Goal: Task Accomplishment & Management: Use online tool/utility

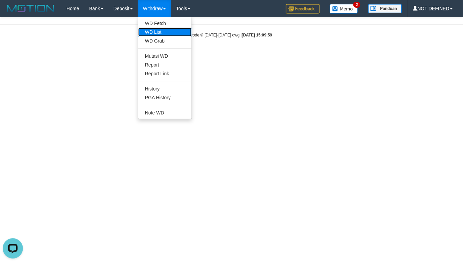
click at [169, 31] on link "WD List" at bounding box center [164, 32] width 53 height 9
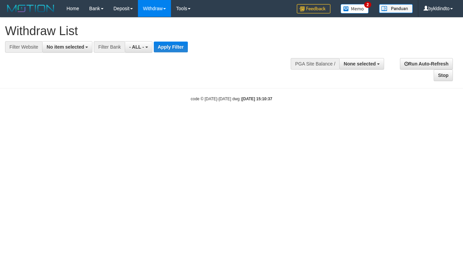
select select
click at [69, 43] on button "No item selected" at bounding box center [67, 46] width 50 height 11
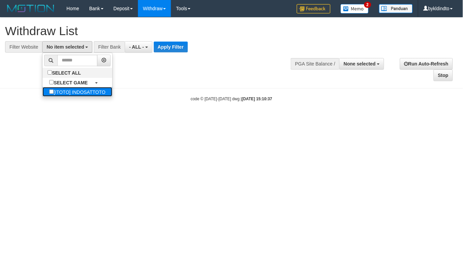
click at [87, 93] on label "[ITOTO] INDOSATTOTO" at bounding box center [78, 91] width 70 height 9
select select "****"
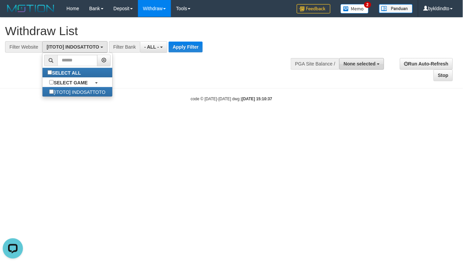
drag, startPoint x: 367, startPoint y: 56, endPoint x: 370, endPoint y: 60, distance: 5.5
click at [368, 58] on div "**********" at bounding box center [352, 63] width 71 height 20
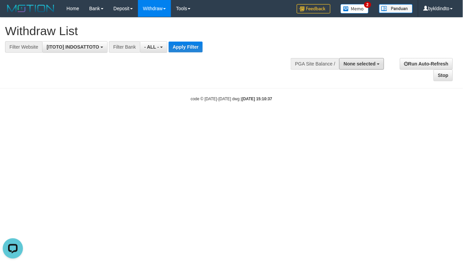
drag, startPoint x: 370, startPoint y: 61, endPoint x: 372, endPoint y: 85, distance: 24.0
click at [370, 64] on span "None selected" at bounding box center [360, 63] width 32 height 5
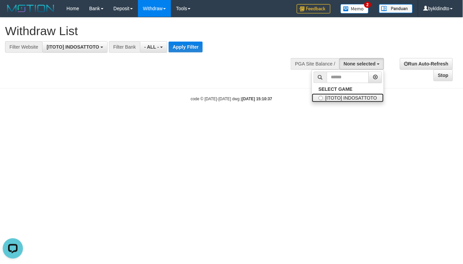
click at [353, 95] on label "[ITOTO] INDOSATTOTO" at bounding box center [348, 97] width 72 height 9
select select "****"
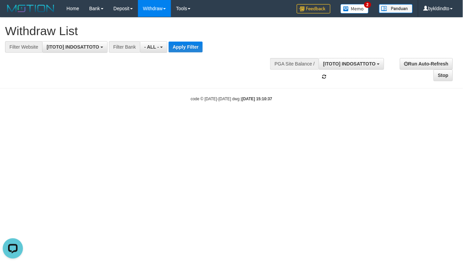
scroll to position [6, 0]
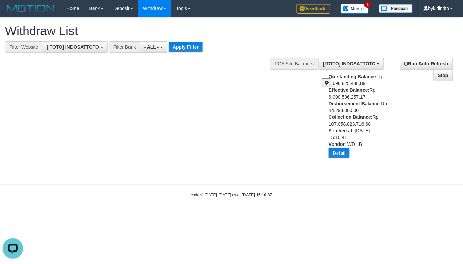
click at [325, 83] on span at bounding box center [327, 82] width 4 height 5
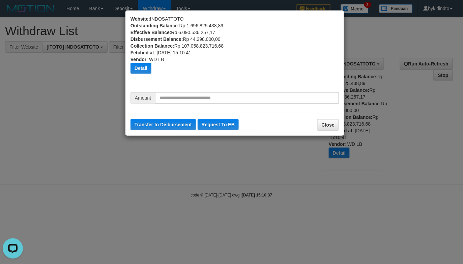
drag, startPoint x: 197, startPoint y: 105, endPoint x: 193, endPoint y: 104, distance: 4.3
click at [196, 104] on div "Amount" at bounding box center [235, 100] width 219 height 17
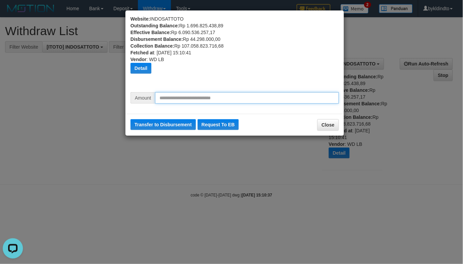
click at [193, 102] on input "text" at bounding box center [247, 97] width 184 height 11
type input "*********"
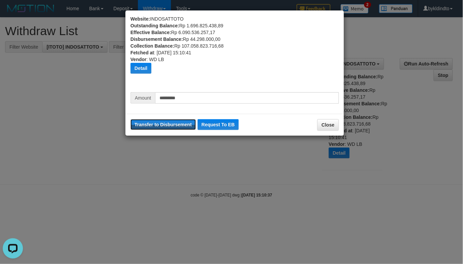
drag, startPoint x: 175, startPoint y: 128, endPoint x: 267, endPoint y: 52, distance: 119.4
click at [175, 127] on button "Transfer to Disbursement" at bounding box center [163, 124] width 65 height 11
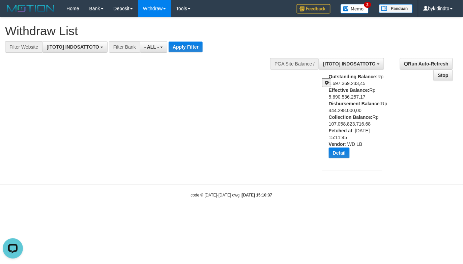
click at [377, 90] on div "Outstanding Balance: Rp 1.697.369.233,45 Effective Balance: Rp 5.690.536.257,17…" at bounding box center [358, 118] width 59 height 90
drag, startPoint x: 377, startPoint y: 90, endPoint x: 374, endPoint y: 99, distance: 9.5
click at [374, 99] on div "Outstanding Balance: Rp 1.697.369.233,45 Effective Balance: Rp 5.690.536.257,17…" at bounding box center [358, 118] width 59 height 90
copy div "Rp 5.690.536.257,17"
